Goal: Find specific page/section: Find specific page/section

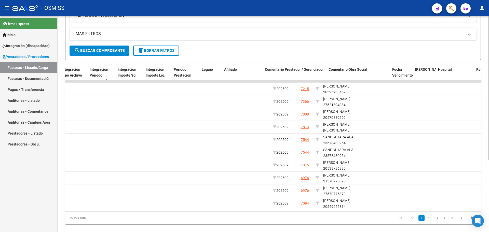
scroll to position [0, 822]
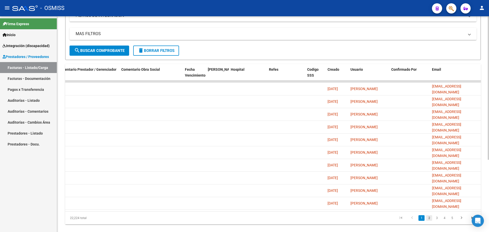
click at [430, 221] on link "2" at bounding box center [429, 219] width 6 height 6
click at [435, 221] on link "3" at bounding box center [437, 219] width 6 height 6
click at [445, 221] on link "4" at bounding box center [445, 219] width 6 height 6
click at [446, 221] on link "5" at bounding box center [445, 219] width 6 height 6
click at [445, 221] on link "6" at bounding box center [445, 219] width 6 height 6
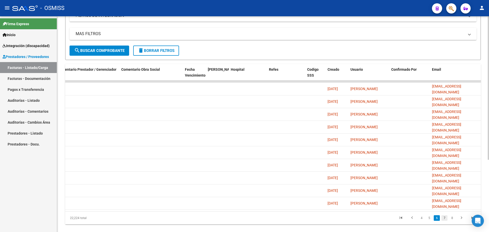
click at [443, 221] on link "7" at bounding box center [445, 219] width 6 height 6
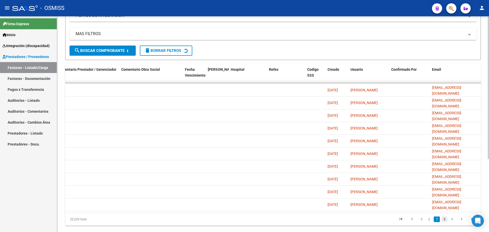
click at [445, 222] on link "8" at bounding box center [445, 220] width 6 height 6
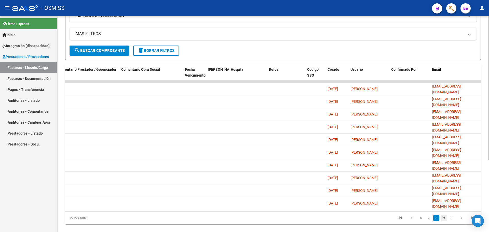
click at [444, 221] on link "9" at bounding box center [444, 219] width 6 height 6
click at [445, 221] on link "10" at bounding box center [444, 219] width 7 height 6
click at [444, 221] on link "11" at bounding box center [444, 219] width 7 height 6
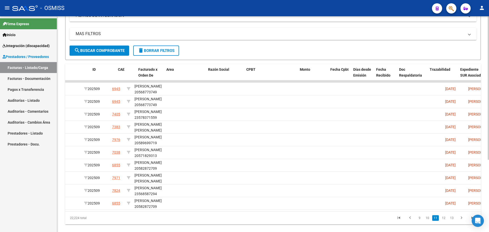
scroll to position [0, 0]
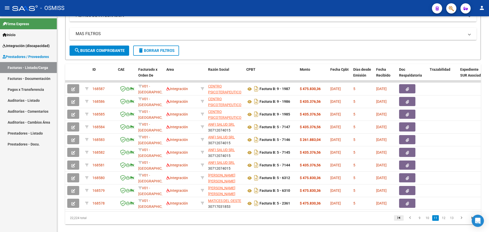
click at [400, 222] on icon "go to first page" at bounding box center [399, 219] width 7 height 6
